Goal: Information Seeking & Learning: Learn about a topic

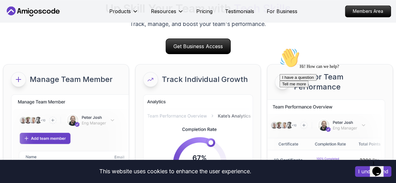
scroll to position [2870, 0]
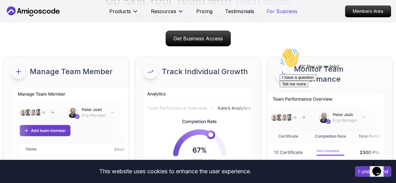
click at [267, 11] on p "For Business" at bounding box center [282, 12] width 31 height 8
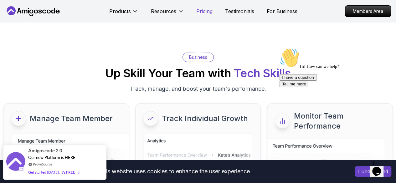
click at [207, 12] on p "Pricing" at bounding box center [204, 12] width 16 height 8
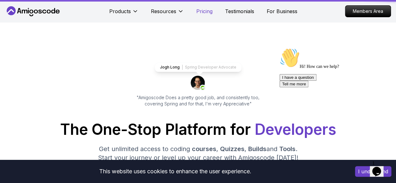
scroll to position [1335, 0]
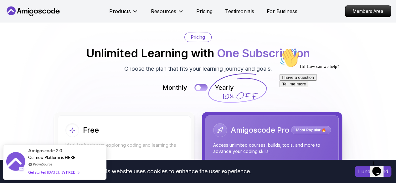
click at [200, 85] on div at bounding box center [197, 87] width 5 height 5
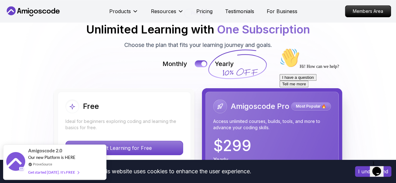
scroll to position [1398, 0]
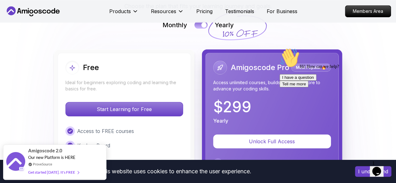
click at [203, 23] on div at bounding box center [203, 25] width 5 height 5
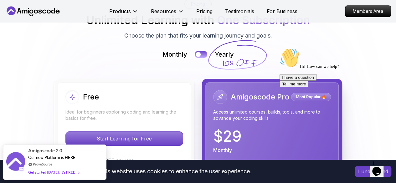
scroll to position [1335, 0]
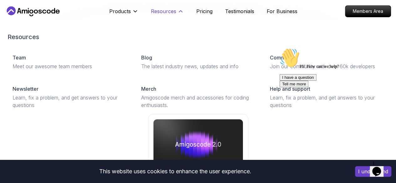
click at [180, 13] on icon at bounding box center [180, 11] width 6 height 6
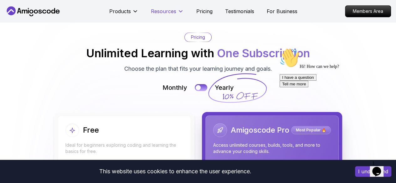
click at [180, 13] on icon at bounding box center [180, 11] width 6 height 6
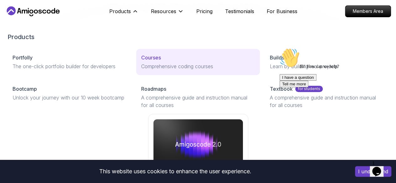
click at [141, 61] on p "Courses" at bounding box center [151, 58] width 20 height 8
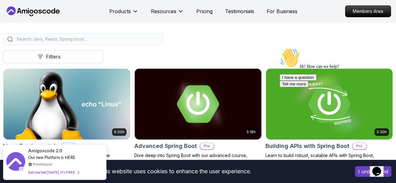
scroll to position [188, 0]
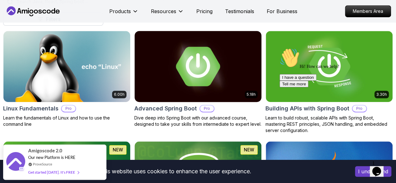
click at [234, 60] on img at bounding box center [197, 66] width 133 height 74
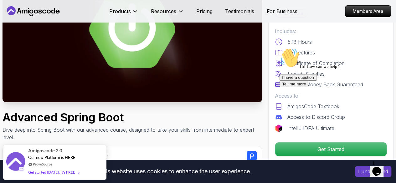
scroll to position [94, 0]
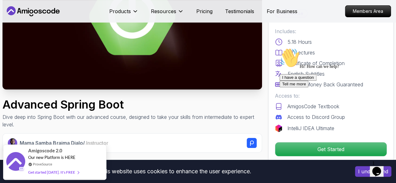
click at [290, 87] on div "I have a question Tell me more" at bounding box center [335, 80] width 113 height 13
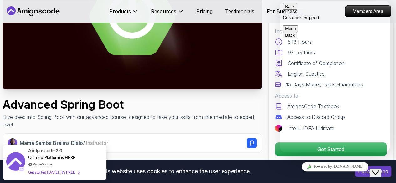
click at [292, 9] on button "Back" at bounding box center [289, 6] width 14 height 7
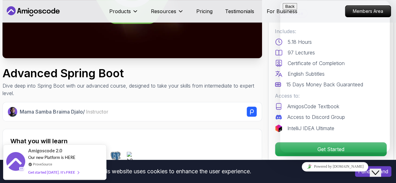
click at [379, 170] on div "Close Chat This icon closes the chat window." at bounding box center [375, 173] width 8 height 8
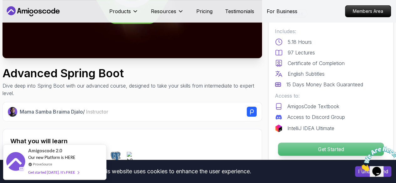
click at [327, 146] on p "Get Started" at bounding box center [331, 149] width 106 height 13
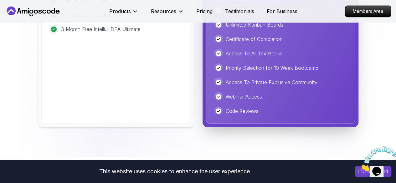
scroll to position [1665, 0]
